Goal: Check status

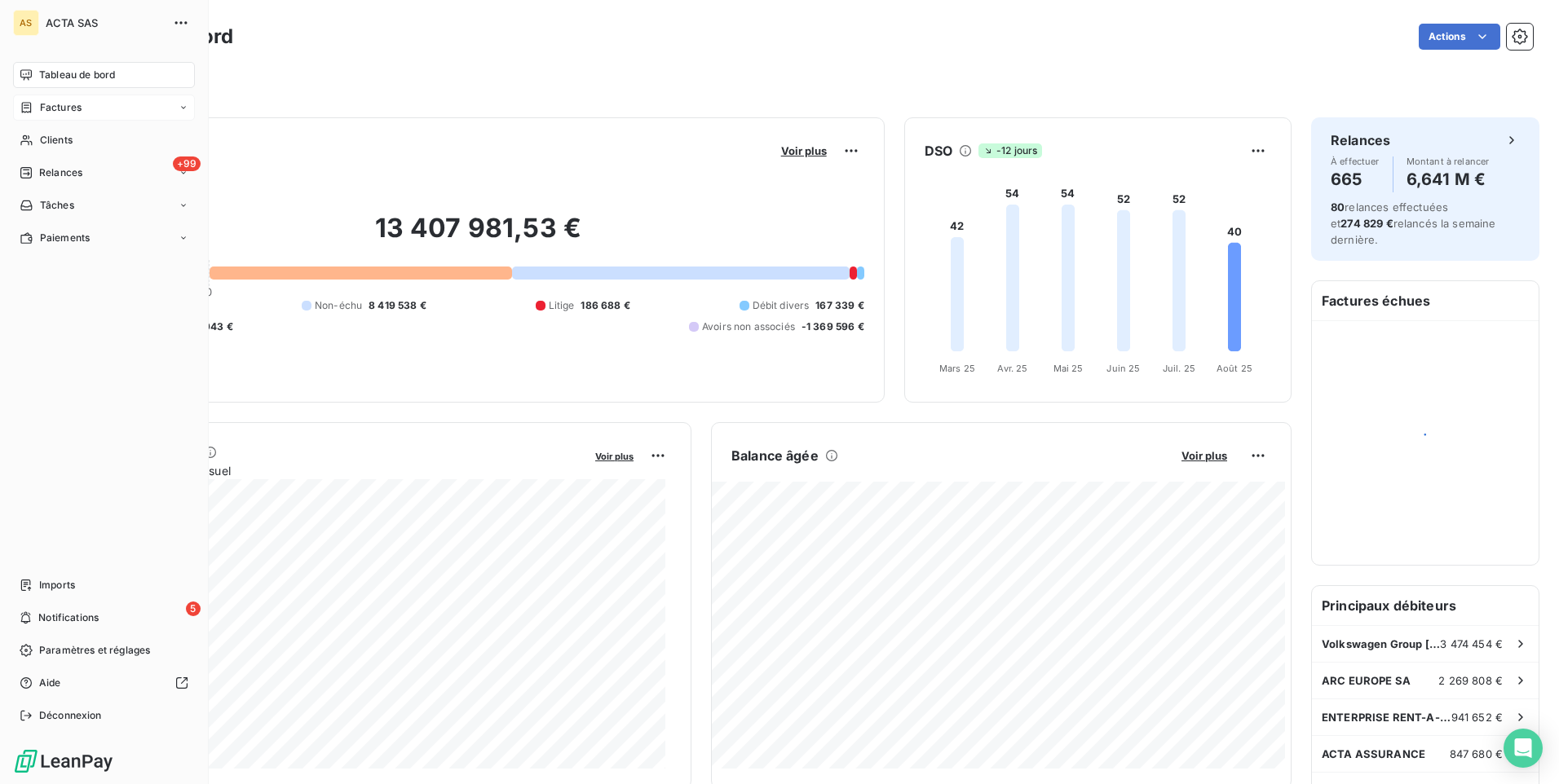
click at [80, 114] on span "Factures" at bounding box center [61, 107] width 42 height 15
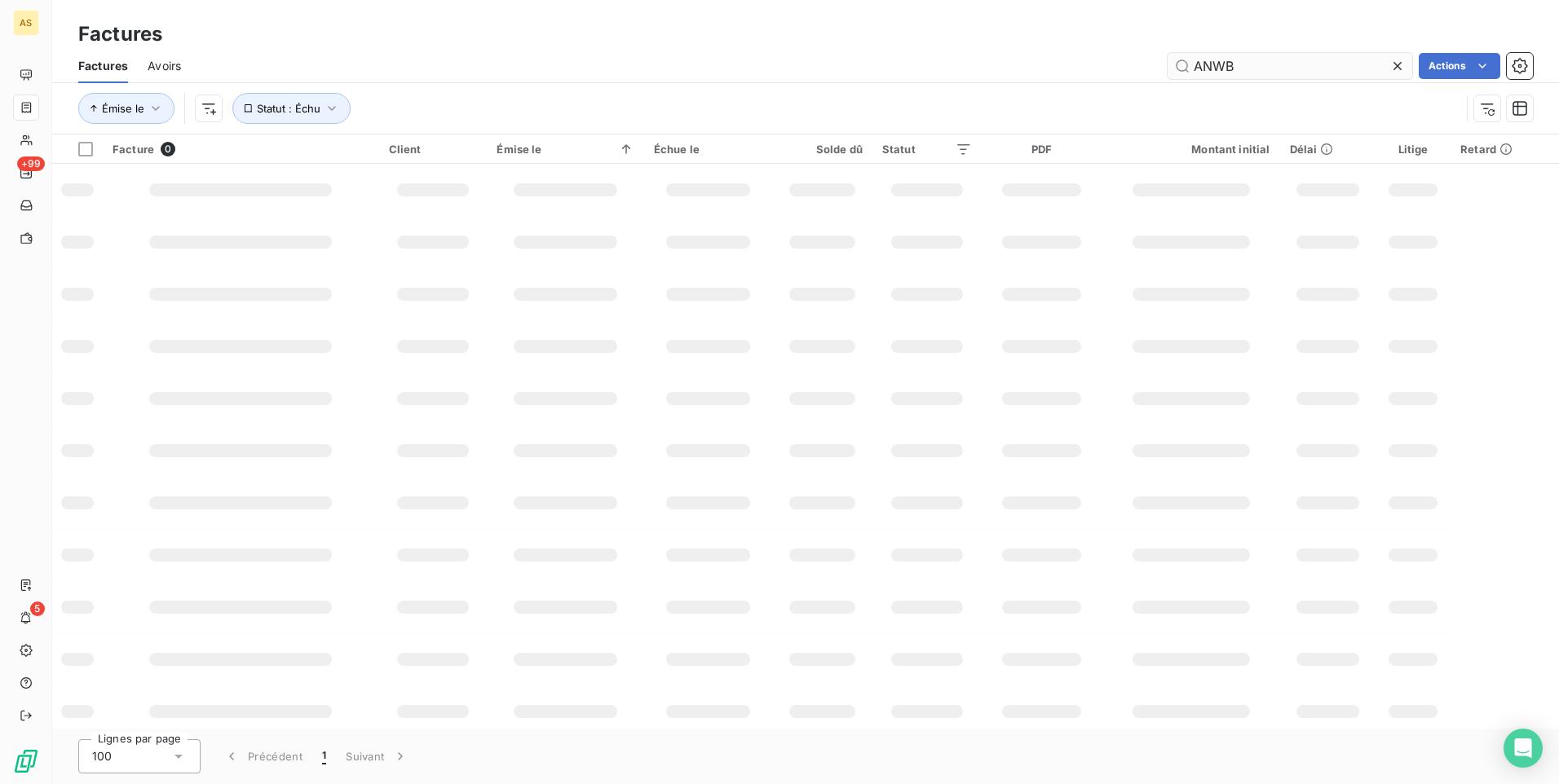
click at [1141, 72] on div "ANWB Actions" at bounding box center [867, 66] width 1332 height 26
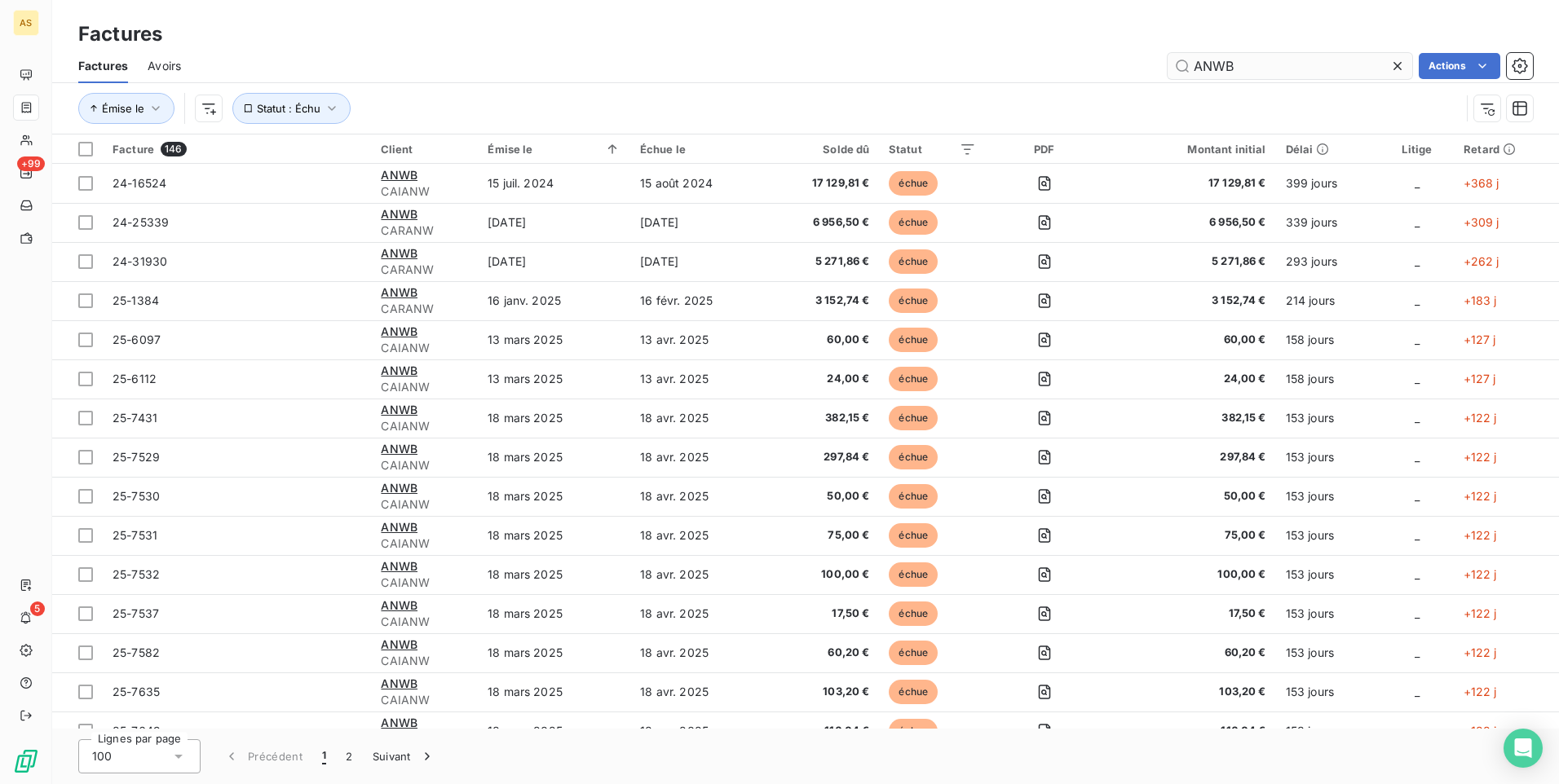
click at [1277, 64] on input "ANWB" at bounding box center [1290, 66] width 245 height 26
type input "ANW"
drag, startPoint x: 1228, startPoint y: 62, endPoint x: 1181, endPoint y: 74, distance: 48.5
click at [1181, 74] on input "ANW" at bounding box center [1290, 66] width 245 height 26
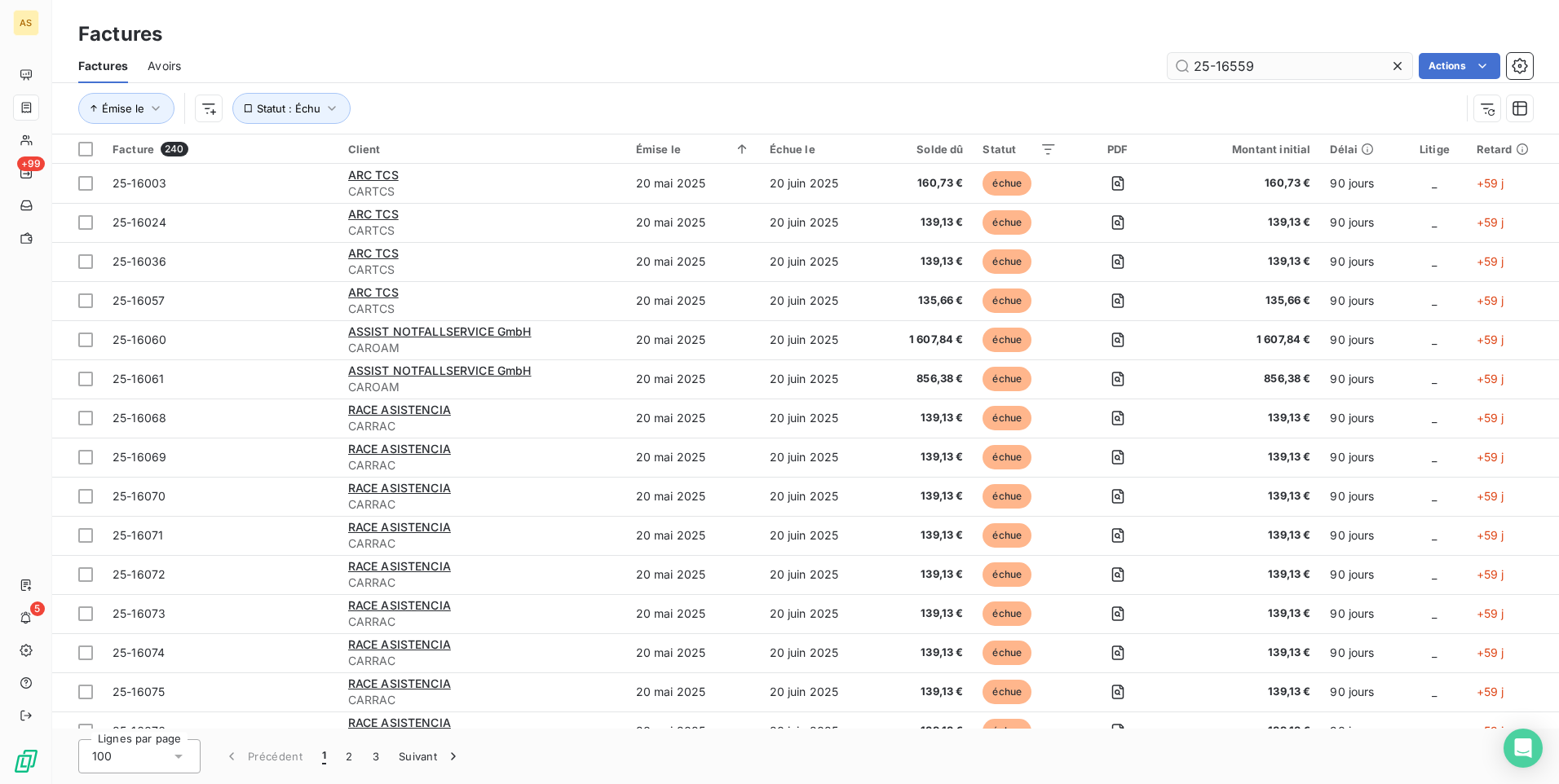
type input "25-16559"
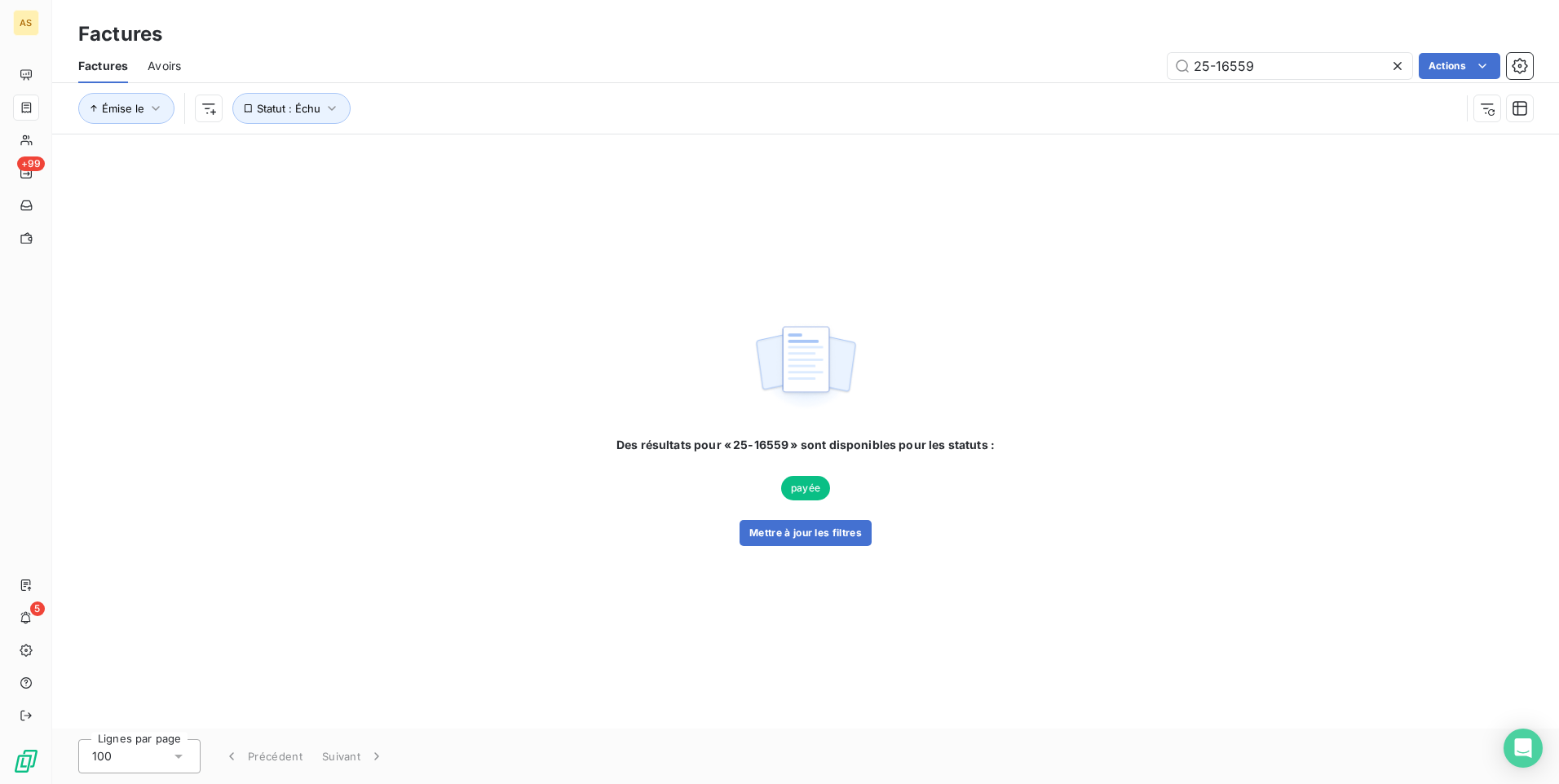
click at [1398, 71] on icon at bounding box center [1398, 66] width 17 height 17
